Goal: Book appointment/travel/reservation

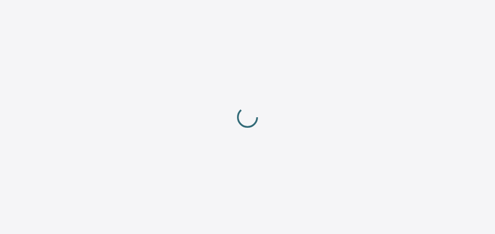
click at [47, 120] on div at bounding box center [247, 117] width 495 height 234
click at [105, 67] on div at bounding box center [247, 117] width 495 height 234
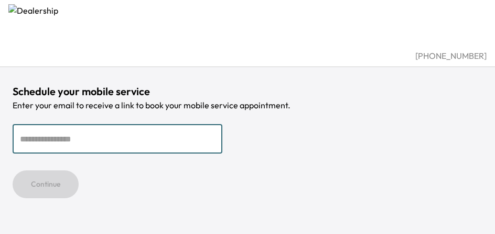
click at [420, 172] on div "Continue" at bounding box center [248, 184] width 470 height 28
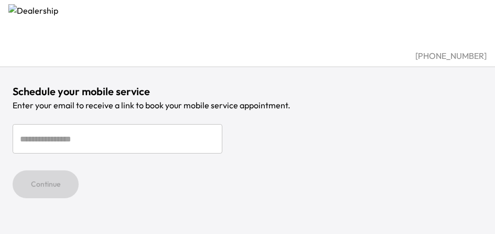
click at [420, 198] on div "[PHONE_NUMBER] Schedule your mobile service Enter your email to receive a link …" at bounding box center [247, 117] width 495 height 234
click at [394, 172] on div "Continue" at bounding box center [248, 184] width 470 height 28
click at [394, 198] on div "[PHONE_NUMBER] Schedule your mobile service Enter your email to receive a link …" at bounding box center [247, 117] width 495 height 234
click at [472, 172] on div "Continue" at bounding box center [248, 184] width 470 height 28
click at [472, 198] on div "[PHONE_NUMBER] Schedule your mobile service Enter your email to receive a link …" at bounding box center [247, 117] width 495 height 234
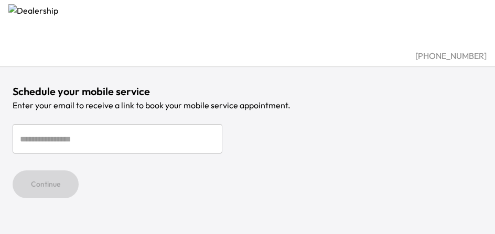
click at [446, 172] on div "Continue" at bounding box center [248, 184] width 470 height 28
click at [446, 198] on div "[PHONE_NUMBER] Schedule your mobile service Enter your email to receive a link …" at bounding box center [247, 117] width 495 height 234
click at [341, 172] on div "Continue" at bounding box center [248, 184] width 470 height 28
click at [341, 198] on div "[PHONE_NUMBER] Schedule your mobile service Enter your email to receive a link …" at bounding box center [247, 117] width 495 height 234
click at [236, 172] on div "Continue" at bounding box center [248, 184] width 470 height 28
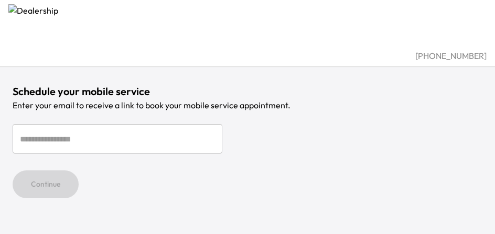
click at [236, 198] on div "[PHONE_NUMBER] Schedule your mobile service Enter your email to receive a link …" at bounding box center [247, 117] width 495 height 234
click at [184, 156] on form "​ Continue" at bounding box center [248, 161] width 470 height 74
click at [210, 130] on input "email" at bounding box center [118, 138] width 210 height 29
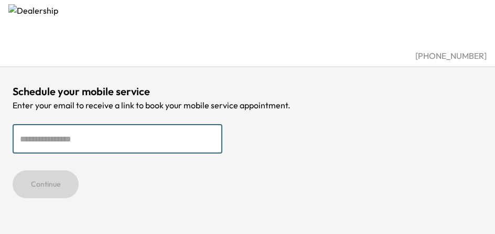
click at [262, 104] on p "Enter your email to receive a link to book your mobile service appointment." at bounding box center [248, 105] width 470 height 13
